Goal: Information Seeking & Learning: Check status

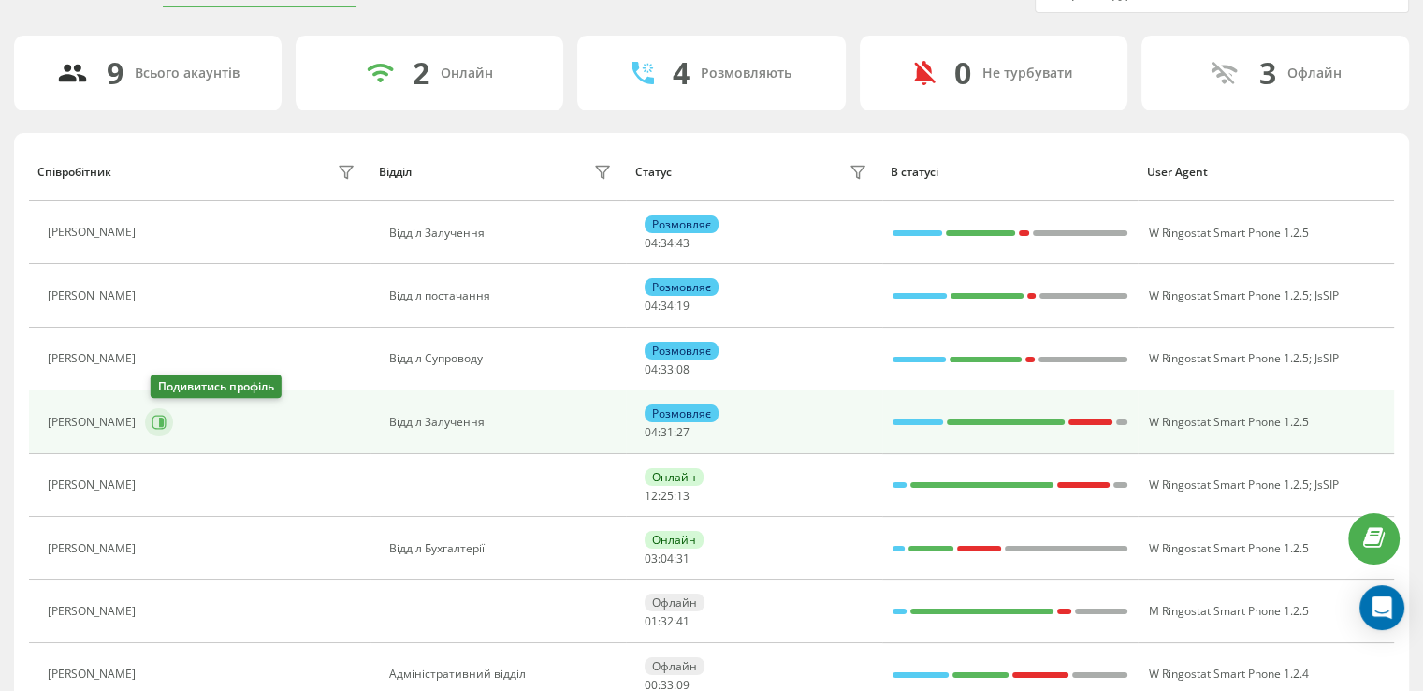
click at [164, 418] on icon at bounding box center [161, 421] width 5 height 9
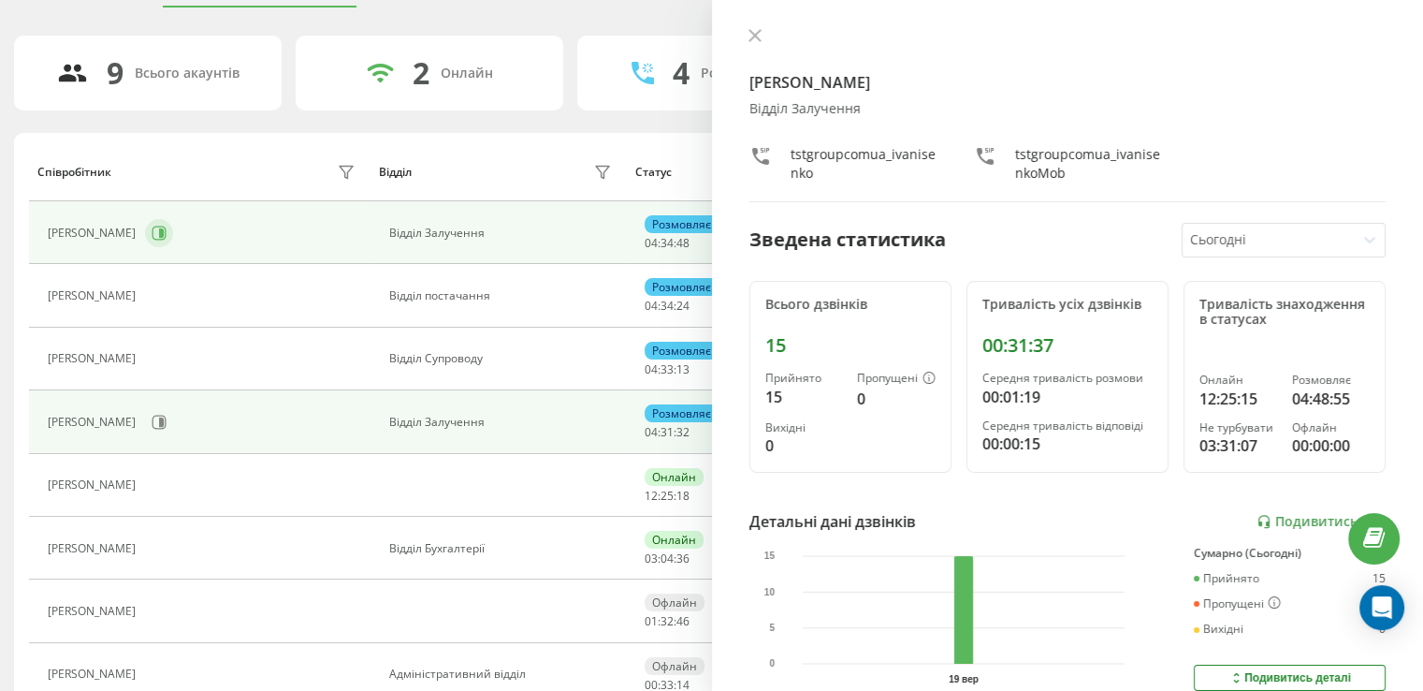
click at [167, 227] on icon at bounding box center [159, 232] width 15 height 15
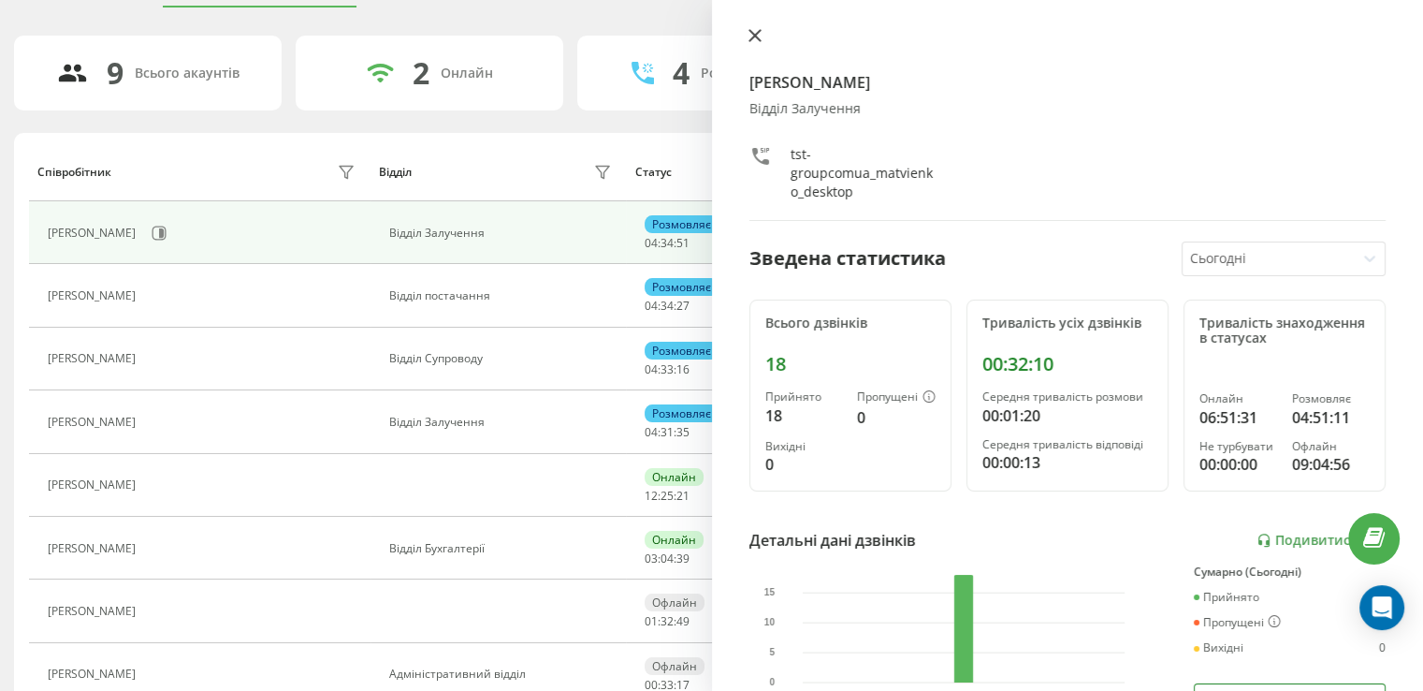
click at [759, 30] on icon at bounding box center [754, 35] width 11 height 11
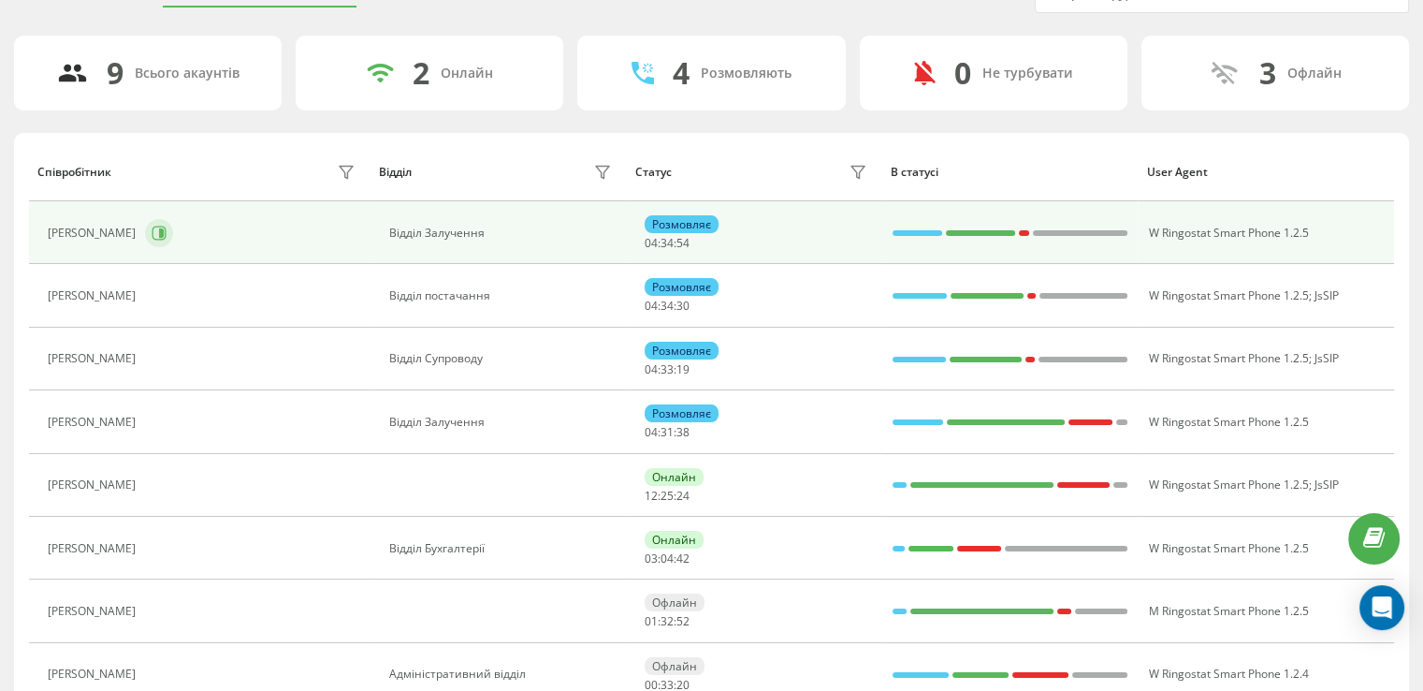
click at [164, 231] on icon at bounding box center [161, 232] width 5 height 9
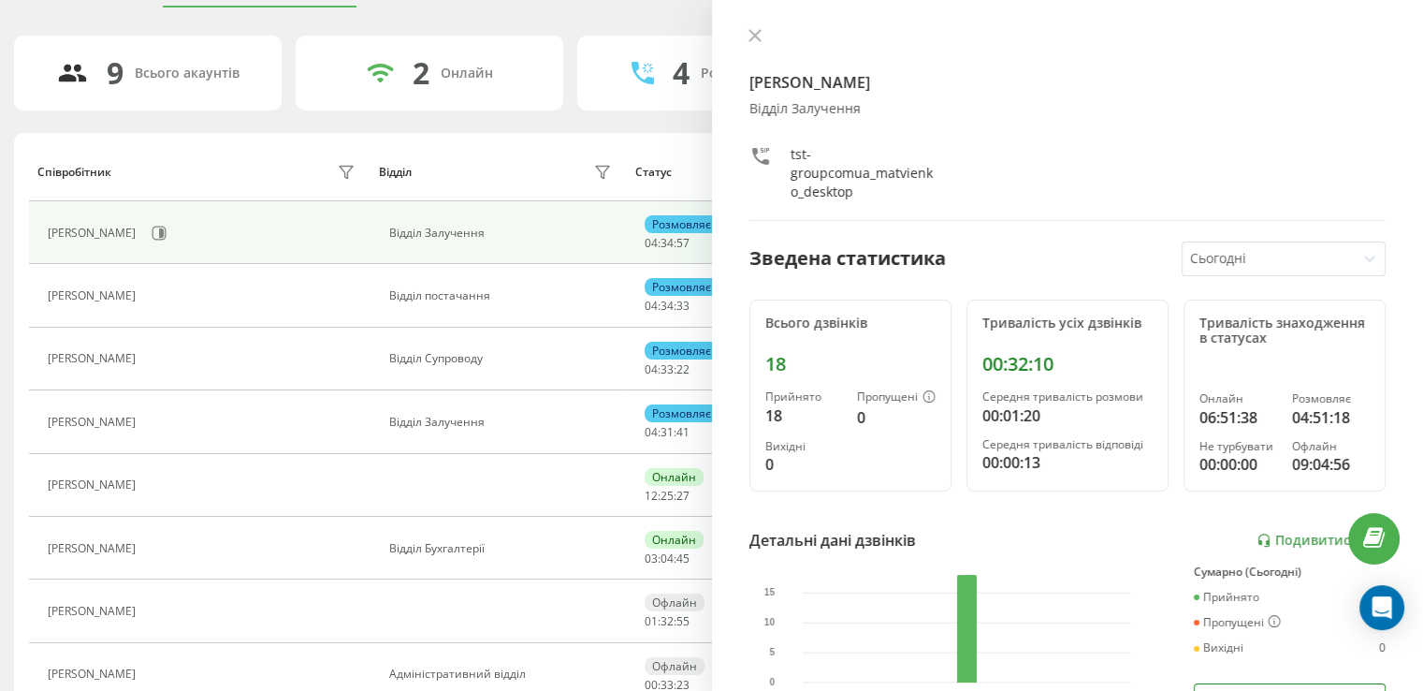
click at [1331, 258] on div at bounding box center [1269, 259] width 158 height 22
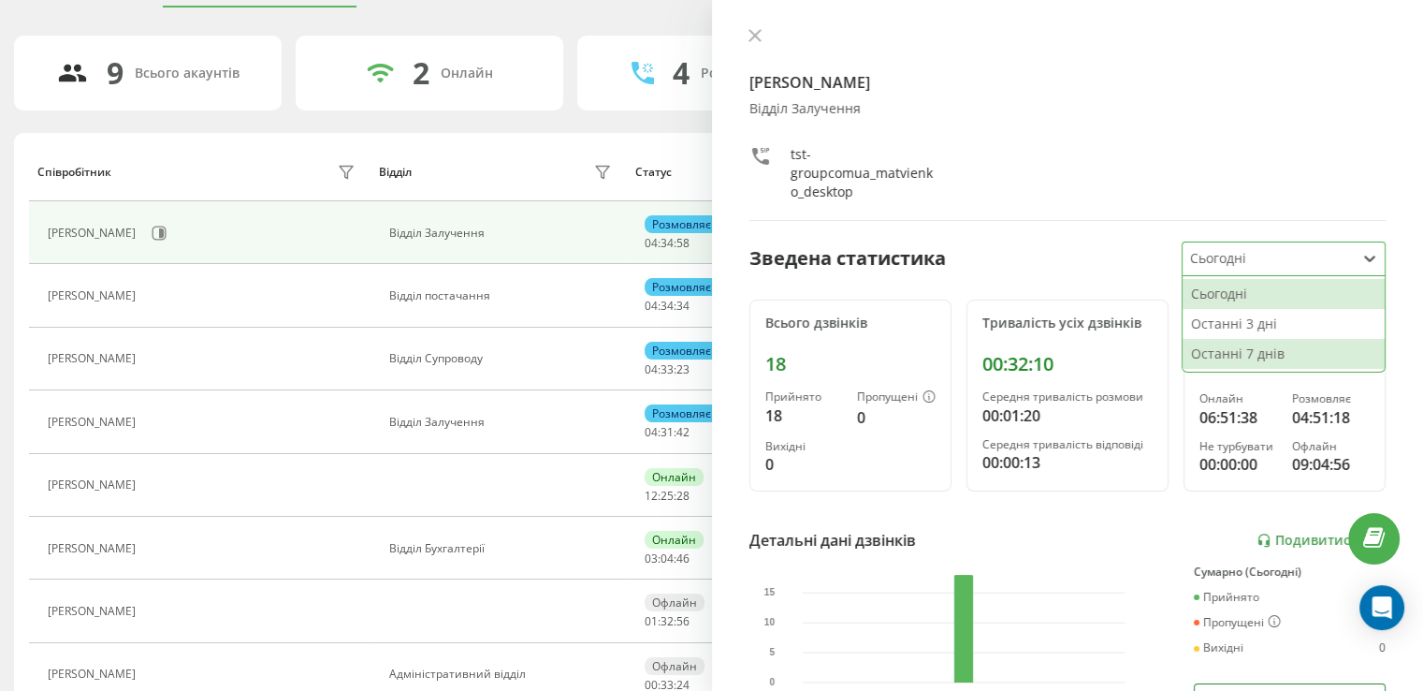
click at [1254, 349] on div "Останні 7 днів" at bounding box center [1284, 354] width 202 height 30
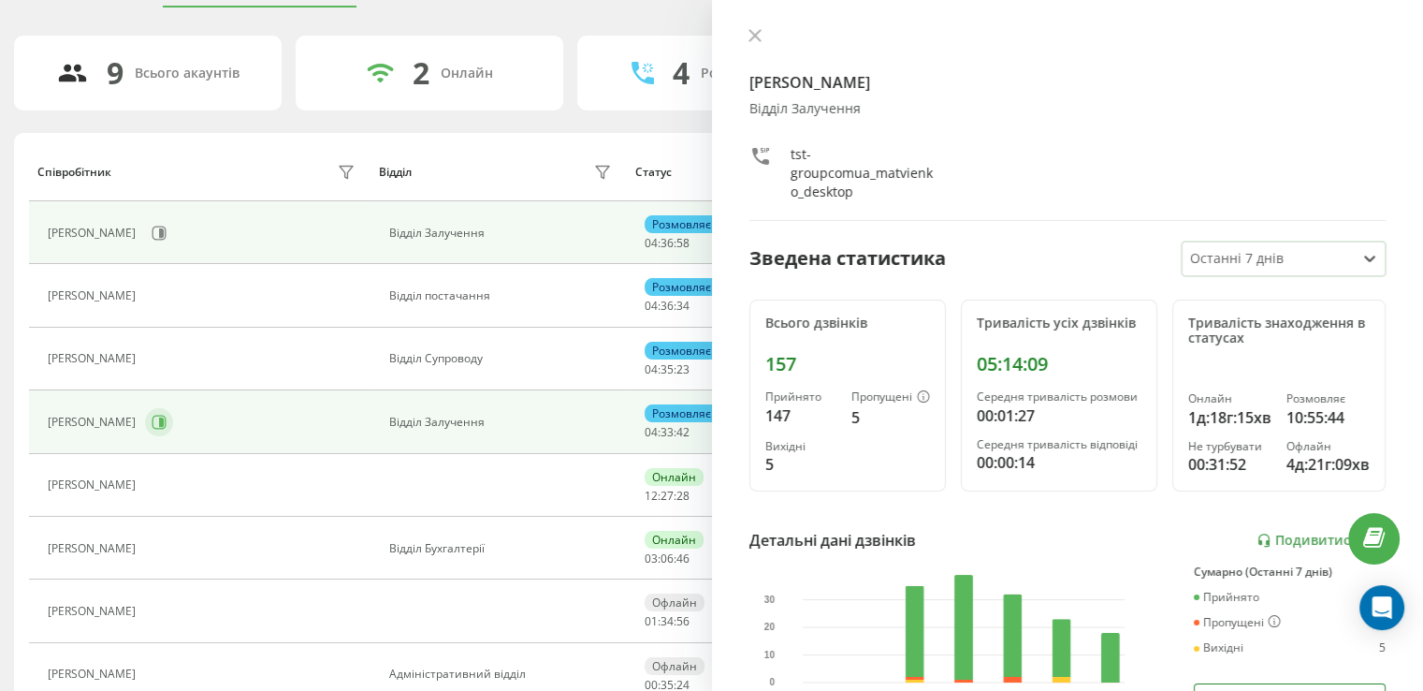
click at [164, 424] on icon at bounding box center [161, 421] width 5 height 9
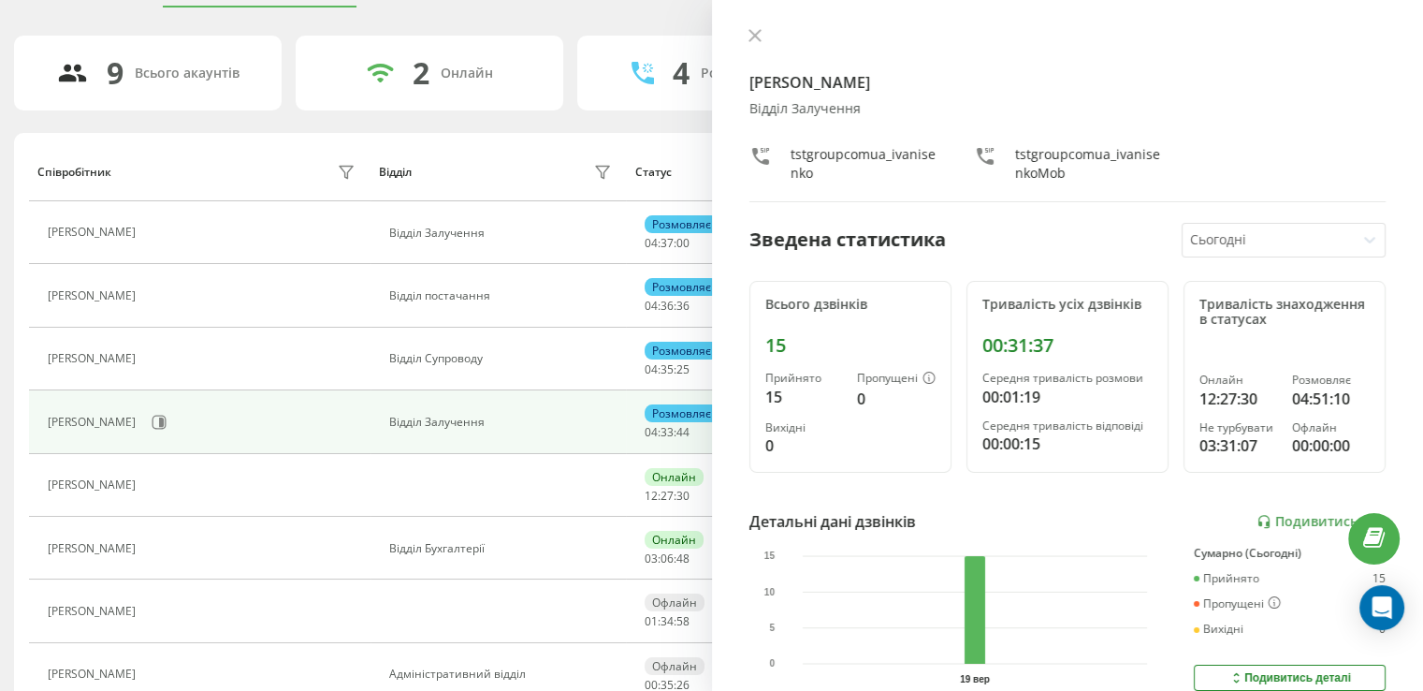
click at [1299, 248] on div at bounding box center [1269, 240] width 158 height 22
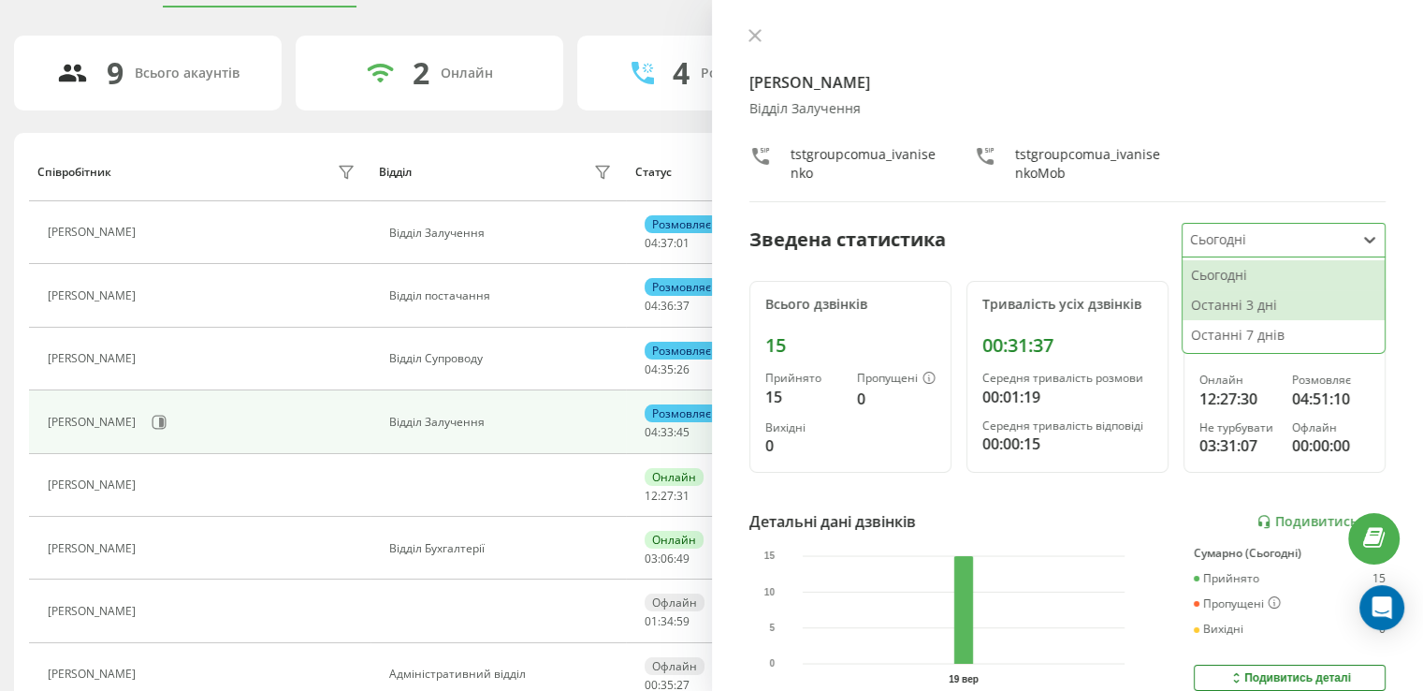
click at [1266, 340] on div "Останні 7 днів" at bounding box center [1284, 335] width 202 height 30
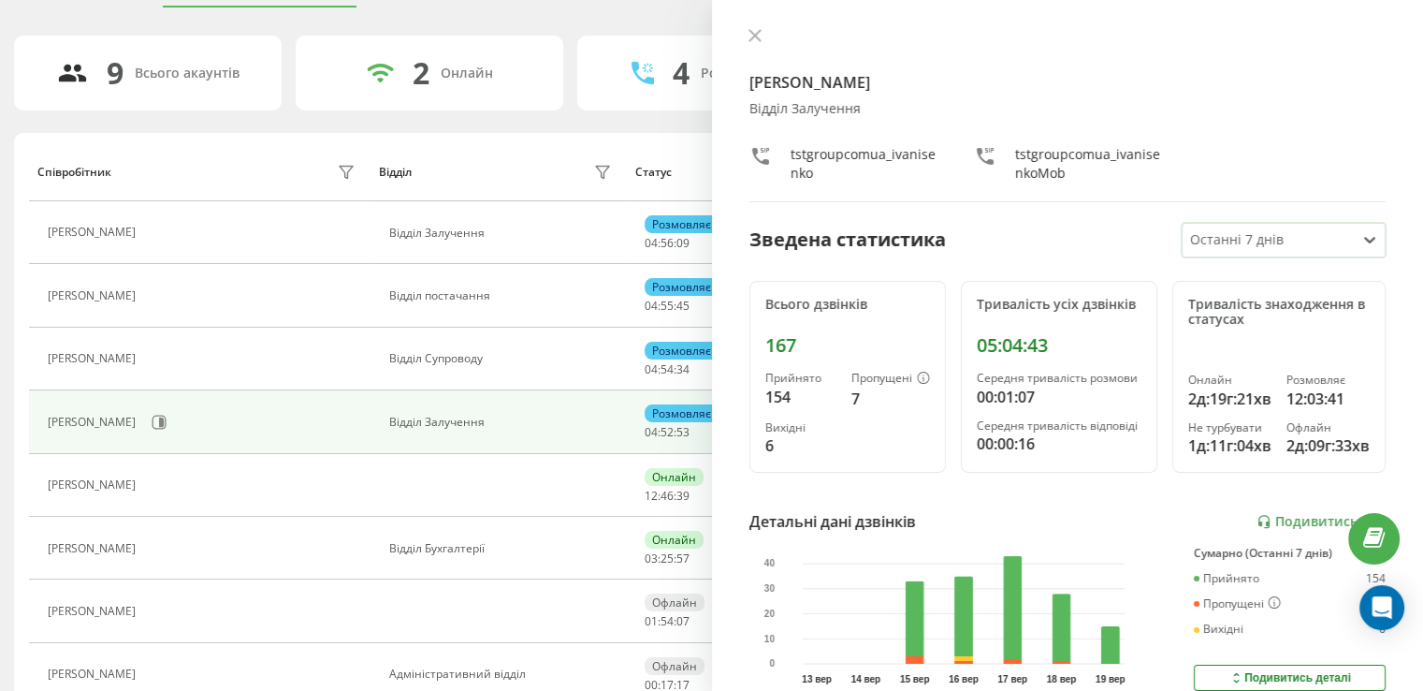
click at [747, 25] on div "[PERSON_NAME] Відділ Залучення tstgroupcomua_ivanisenko tstgroupcomua_ivanisenk…" at bounding box center [1068, 345] width 712 height 691
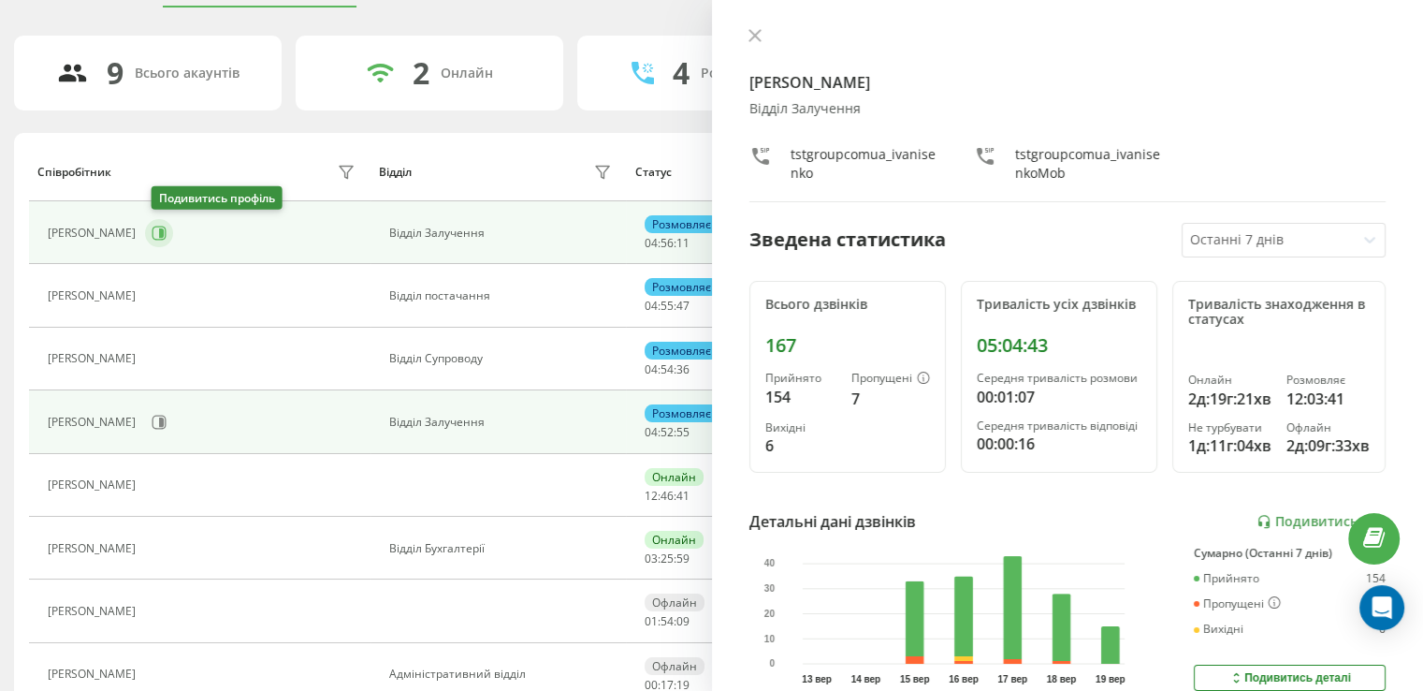
click at [164, 229] on icon at bounding box center [161, 232] width 5 height 9
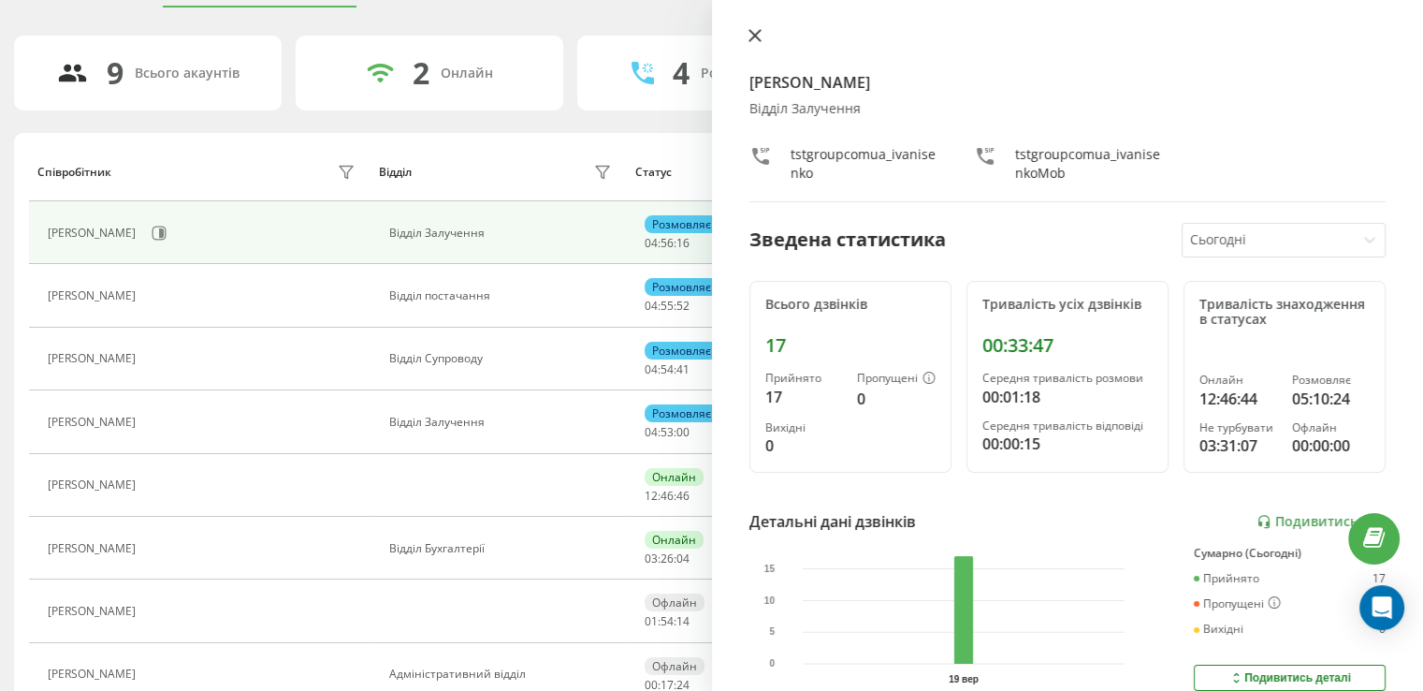
click at [756, 34] on icon at bounding box center [754, 35] width 11 height 11
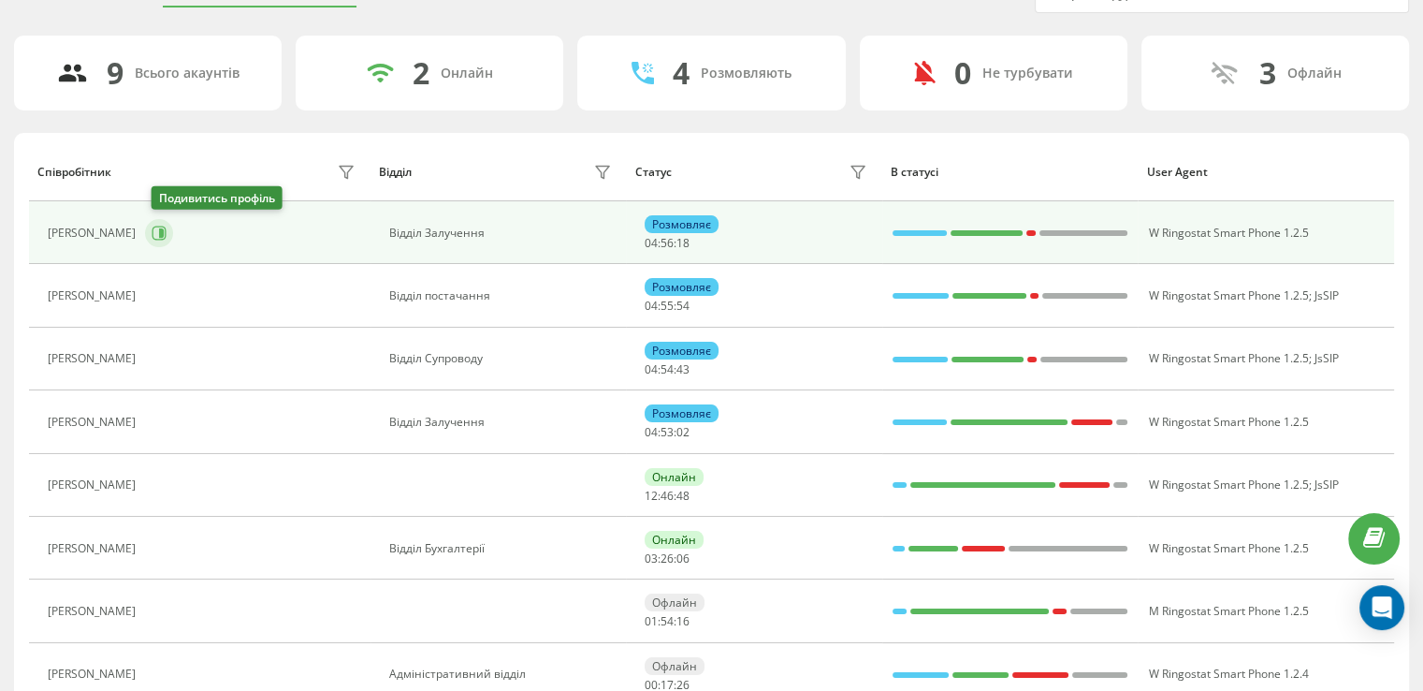
click at [164, 233] on icon at bounding box center [161, 232] width 5 height 9
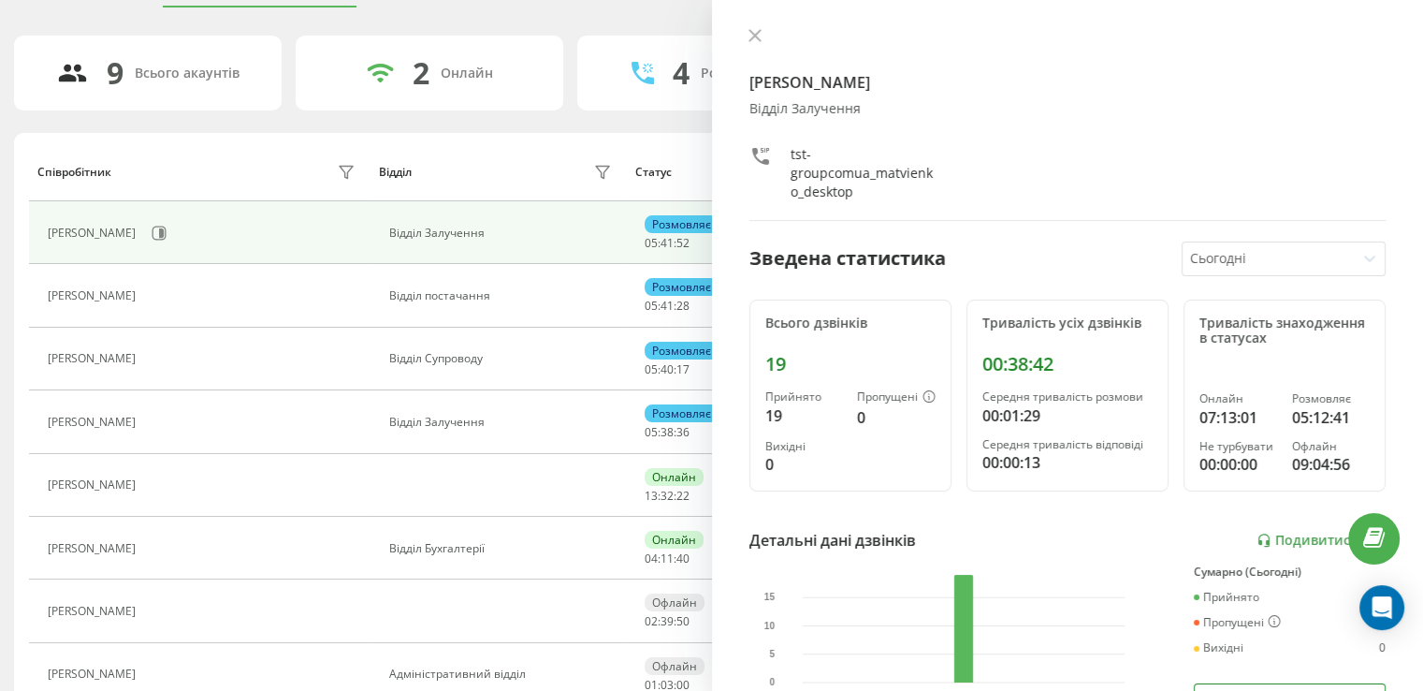
click at [749, 51] on div "[PERSON_NAME] Залучення tst-groupcomua_matvienko_desktop" at bounding box center [1067, 124] width 637 height 193
click at [749, 39] on icon at bounding box center [754, 35] width 11 height 11
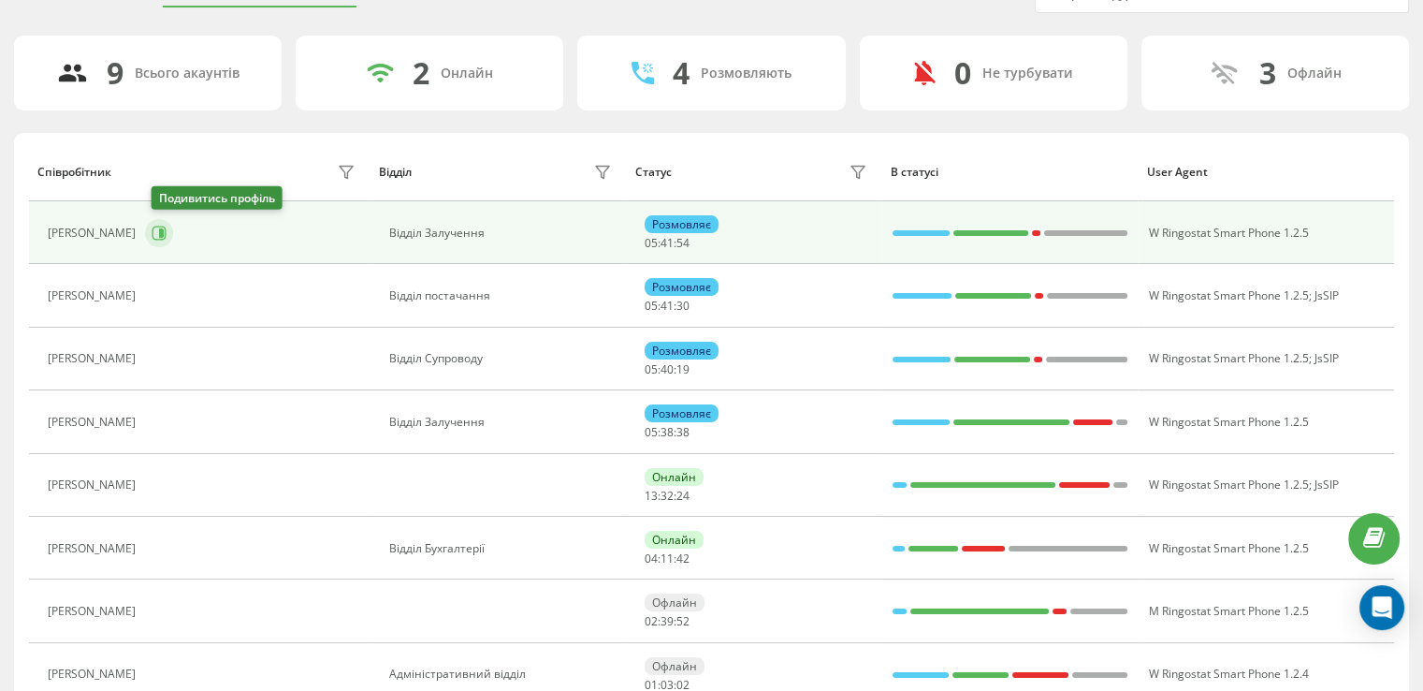
click at [163, 229] on icon at bounding box center [159, 232] width 15 height 15
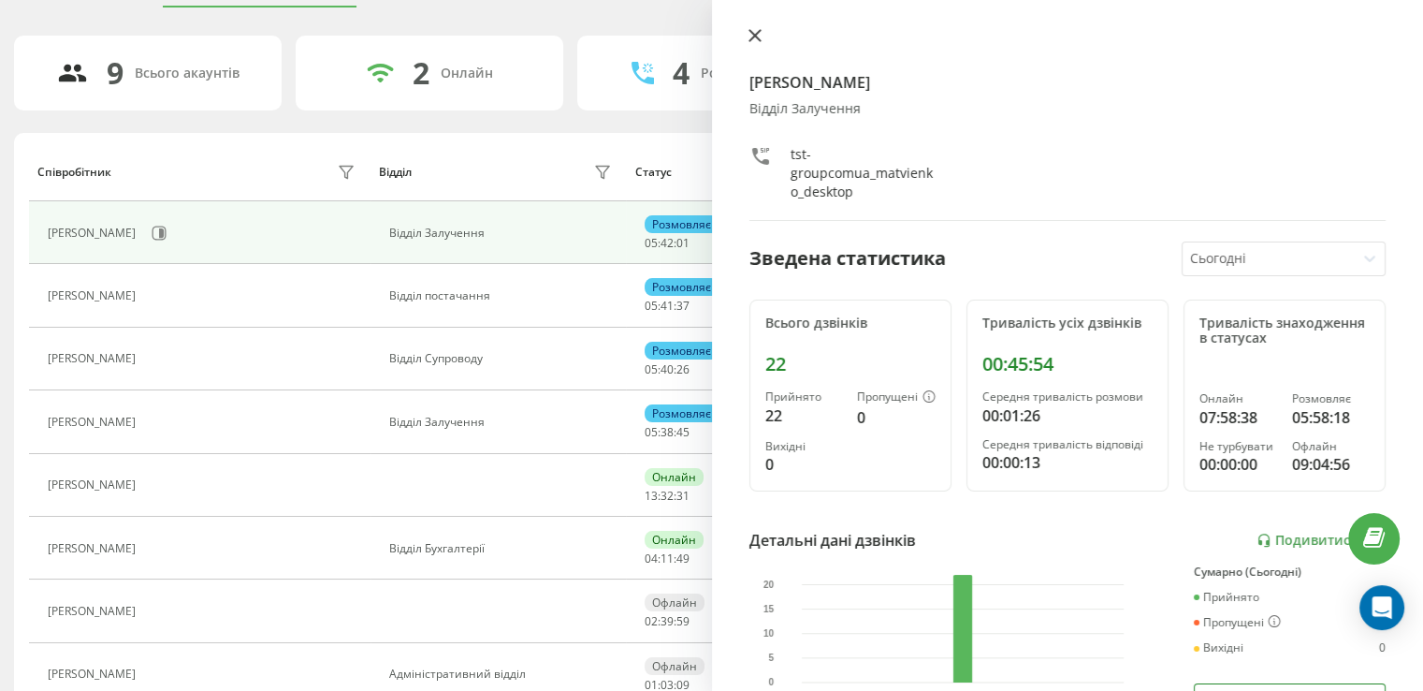
click at [756, 29] on icon at bounding box center [755, 35] width 13 height 13
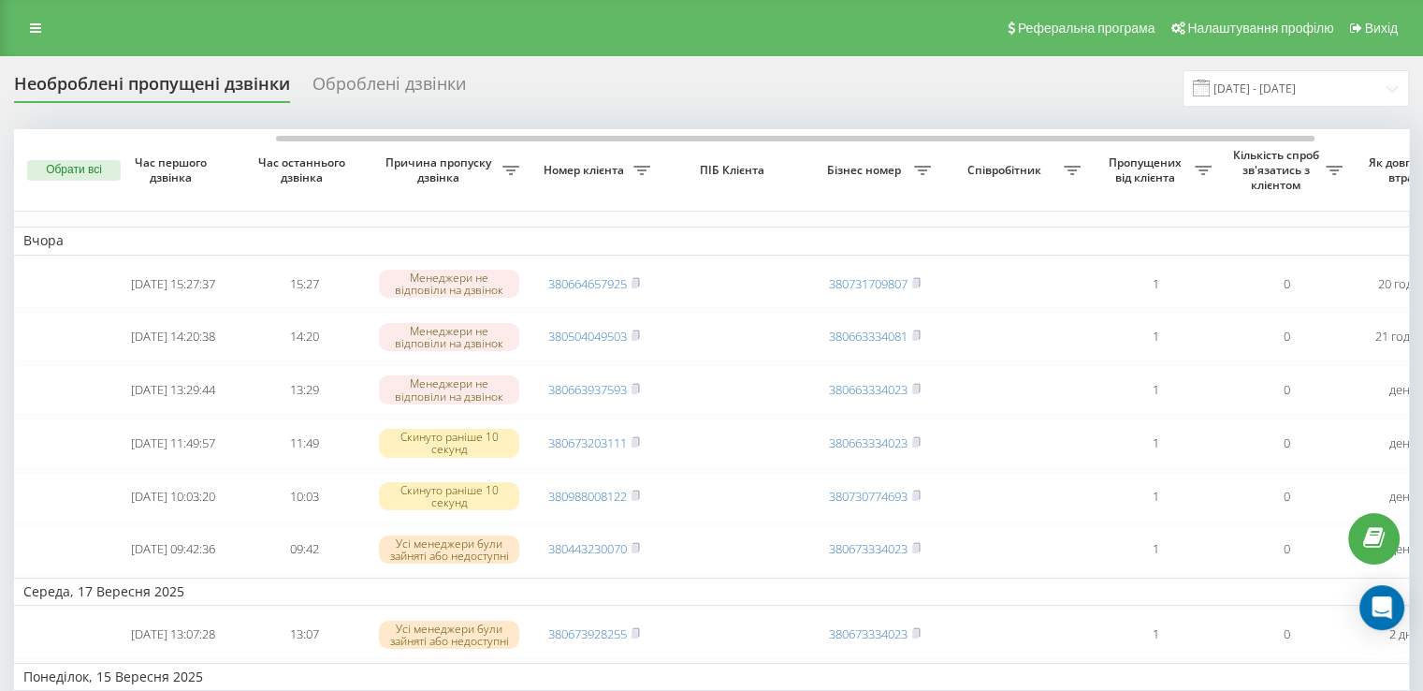
scroll to position [0, 352]
